Goal: Task Accomplishment & Management: Use online tool/utility

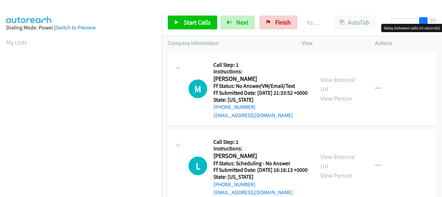
drag, startPoint x: 399, startPoint y: 22, endPoint x: 426, endPoint y: 22, distance: 27.3
click at [423, 22] on div at bounding box center [407, 22] width 32 height 6
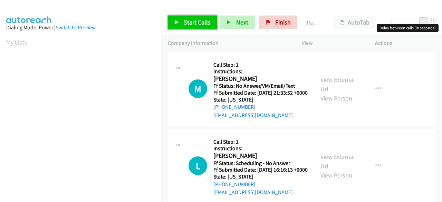
click at [176, 23] on icon at bounding box center [176, 22] width 5 height 5
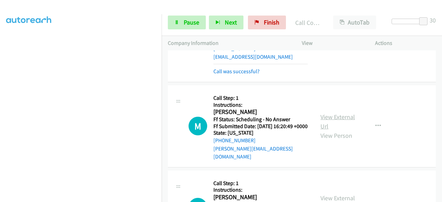
scroll to position [276, 0]
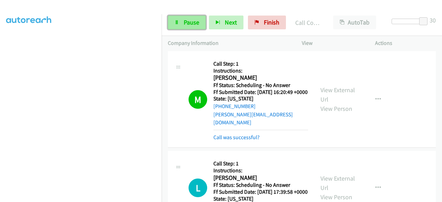
click at [198, 28] on link "Pause" at bounding box center [187, 23] width 38 height 14
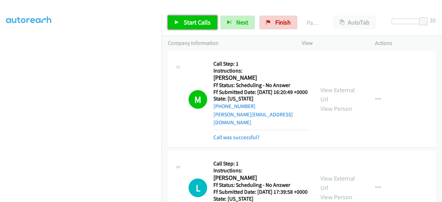
click at [202, 29] on link "Start Calls" at bounding box center [192, 23] width 49 height 14
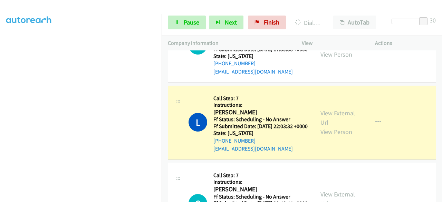
scroll to position [449, 0]
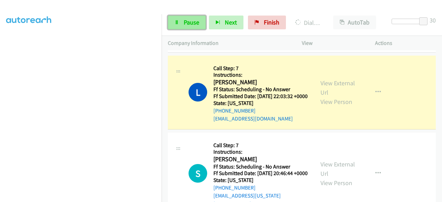
click at [193, 24] on span "Pause" at bounding box center [192, 22] width 16 height 8
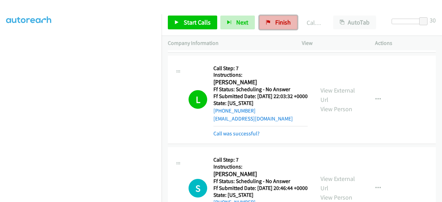
click at [284, 17] on link "Finish" at bounding box center [278, 23] width 38 height 14
click at [251, 137] on link "Call was successful?" at bounding box center [236, 133] width 46 height 7
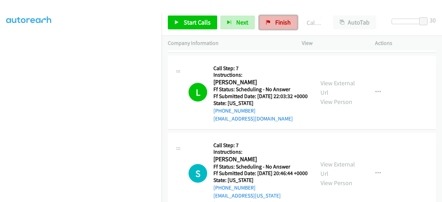
click at [275, 26] on span "Finish" at bounding box center [283, 22] width 16 height 8
